Goal: Task Accomplishment & Management: Manage account settings

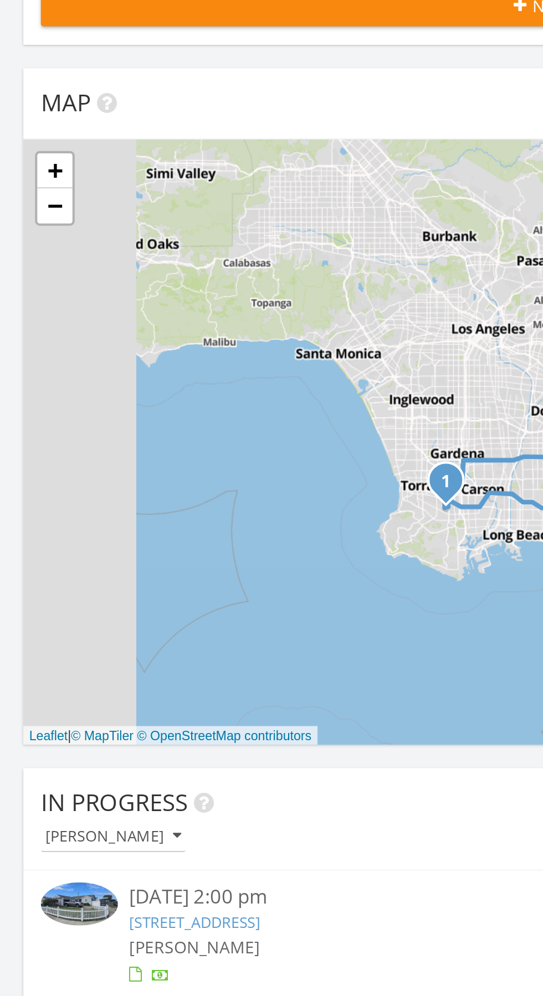
scroll to position [5, 5]
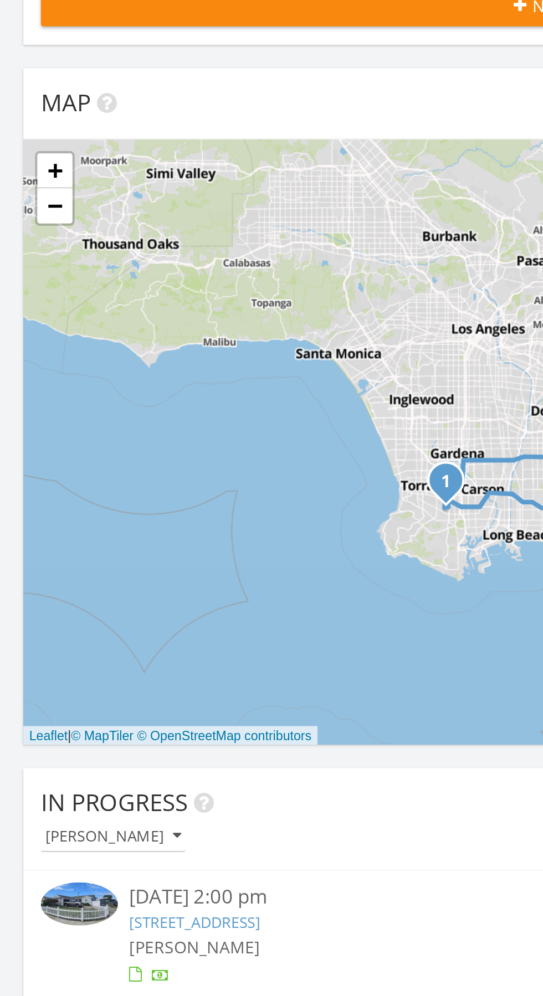
click at [184, 940] on div at bounding box center [271, 940] width 420 height 11
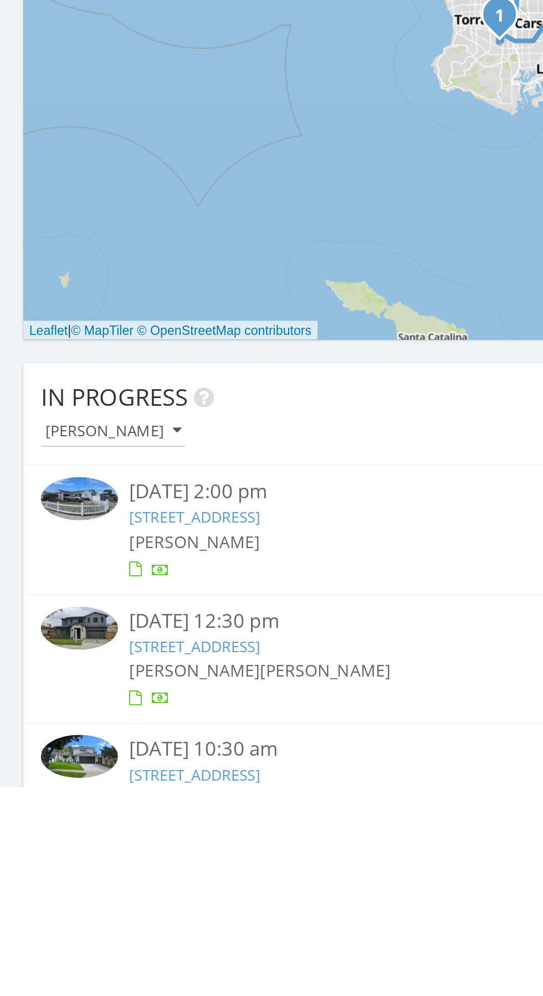
scroll to position [55, 0]
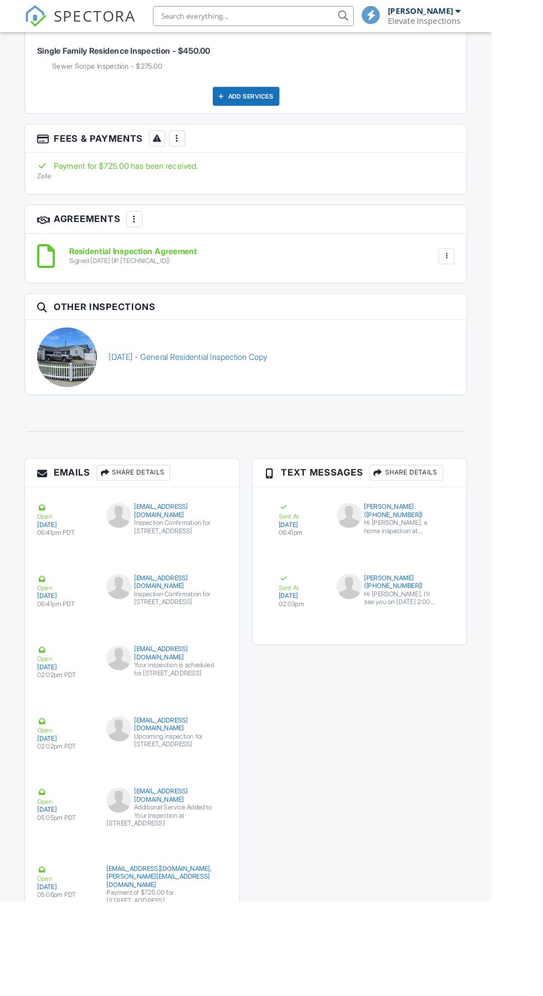
scroll to position [1845, 0]
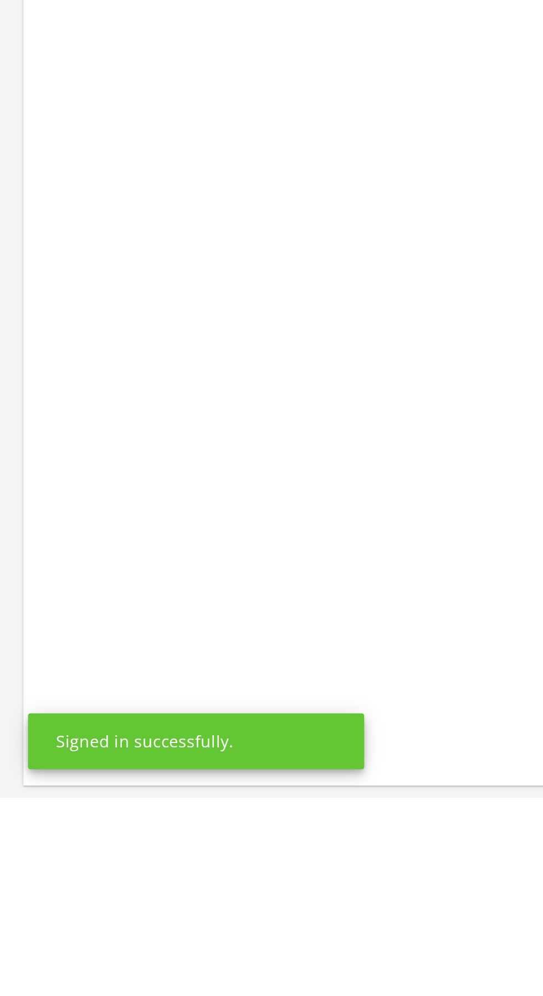
scroll to position [56, 0]
